Goal: Task Accomplishment & Management: Use online tool/utility

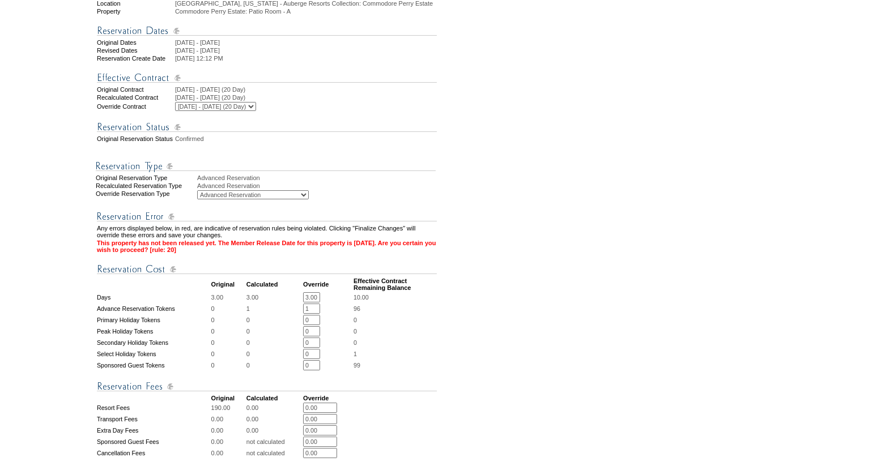
scroll to position [185, 0]
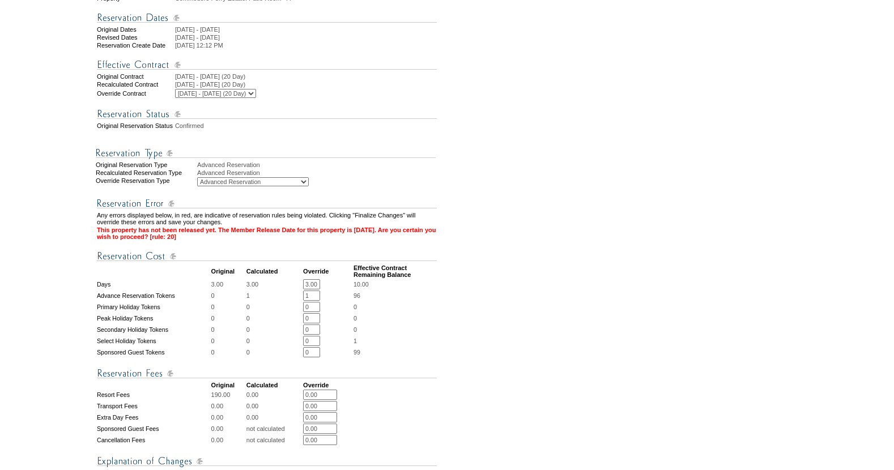
click at [311, 289] on input "3.00" at bounding box center [311, 284] width 17 height 10
type input "2.00"
click at [313, 301] on input "1" at bounding box center [311, 296] width 17 height 10
type input "0"
click at [429, 323] on td "0" at bounding box center [394, 318] width 83 height 10
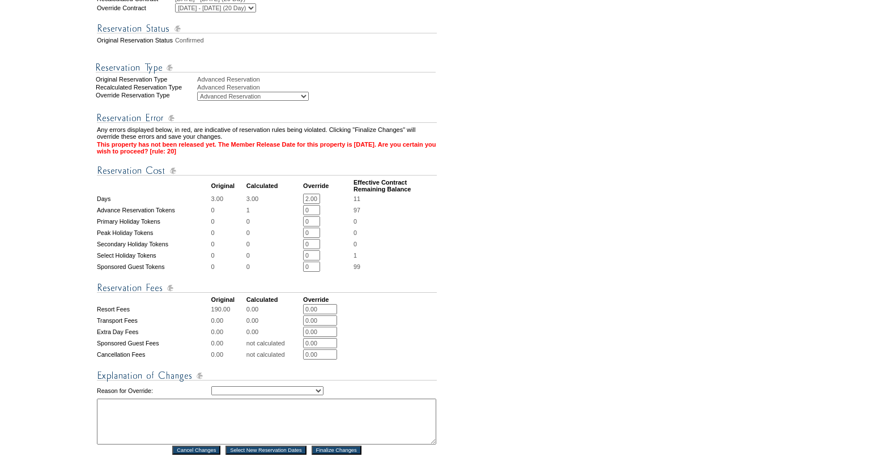
scroll to position [274, 0]
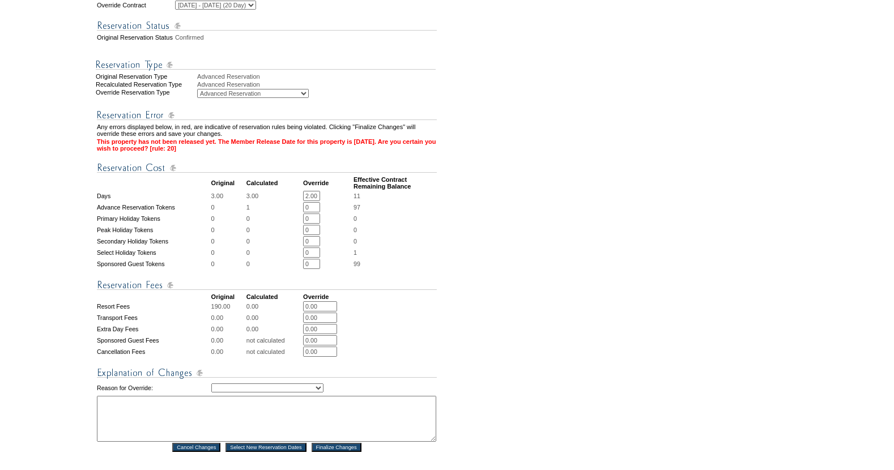
click at [328, 323] on input "0.00" at bounding box center [320, 318] width 34 height 10
click at [322, 312] on input "0.00" at bounding box center [320, 306] width 34 height 10
type input "0"
type input "190"
click at [300, 393] on select "Creating Continuous Stay Days Rebooked After Cancellation Editing Occupant Expe…" at bounding box center [267, 388] width 112 height 9
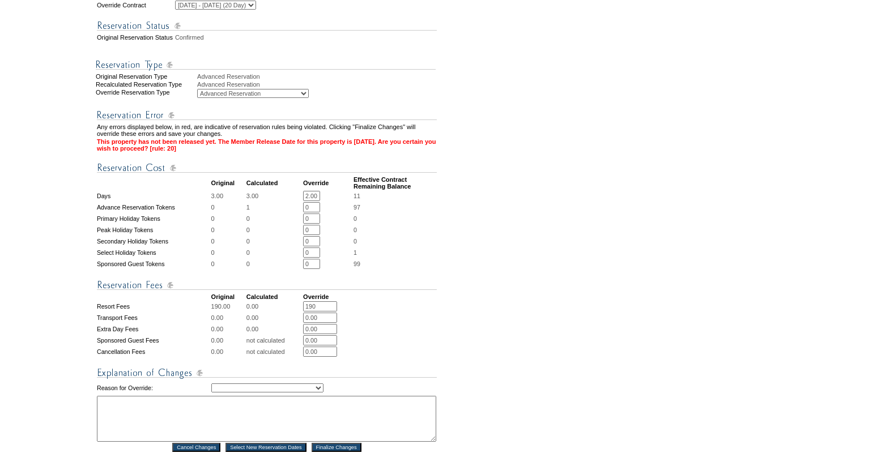
select select "1035"
click at [208, 429] on textarea at bounding box center [266, 419] width 339 height 46
paste textarea "$2,733.58"
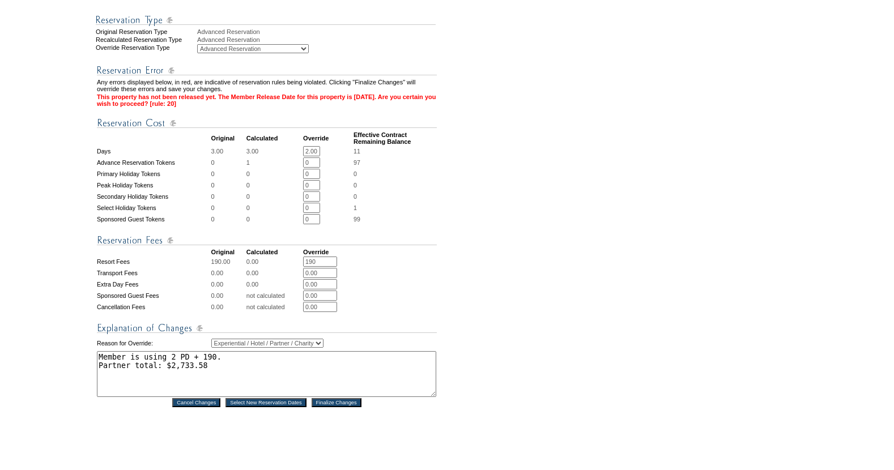
scroll to position [336, 0]
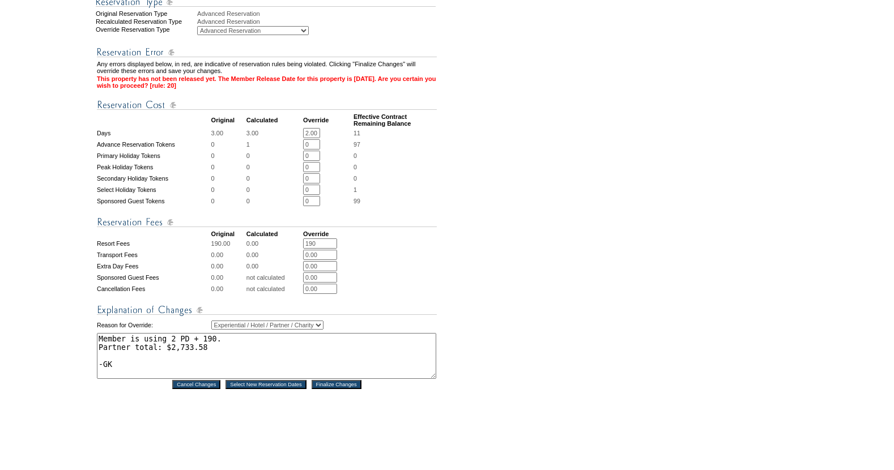
click at [214, 374] on textarea "Member is using 2 PD + 190. Partner total: $2,733.58 -GK" at bounding box center [266, 356] width 339 height 46
click at [147, 379] on textarea "Member is using 2 PD + 190. Partner total: $2,733.58 *** accidentaly had it lis…" at bounding box center [266, 356] width 339 height 46
type textarea "Member is using 2 PD + 190. Partner total: $2,733.58 *** accidentally had it li…"
click at [340, 389] on input "Finalize Changes" at bounding box center [337, 384] width 50 height 9
